Goal: Task Accomplishment & Management: Use online tool/utility

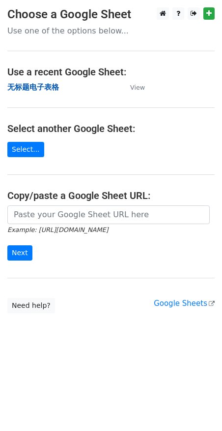
click at [40, 90] on strong "无标题电子表格" at bounding box center [33, 87] width 52 height 9
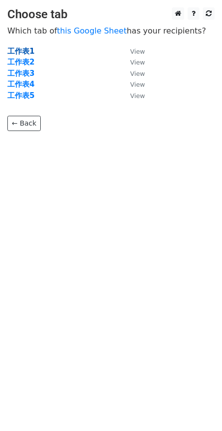
click at [21, 47] on strong "工作表1" at bounding box center [20, 51] width 27 height 9
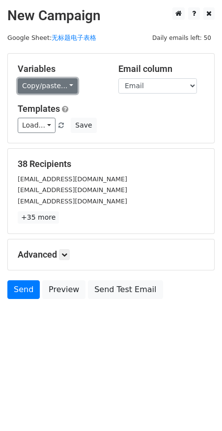
click at [25, 88] on link "Copy/paste..." at bounding box center [48, 85] width 60 height 15
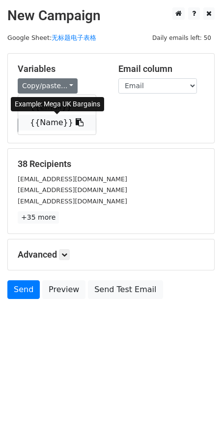
click at [51, 125] on link "{{Name}}" at bounding box center [57, 123] width 78 height 16
